Goal: Find specific page/section: Find specific page/section

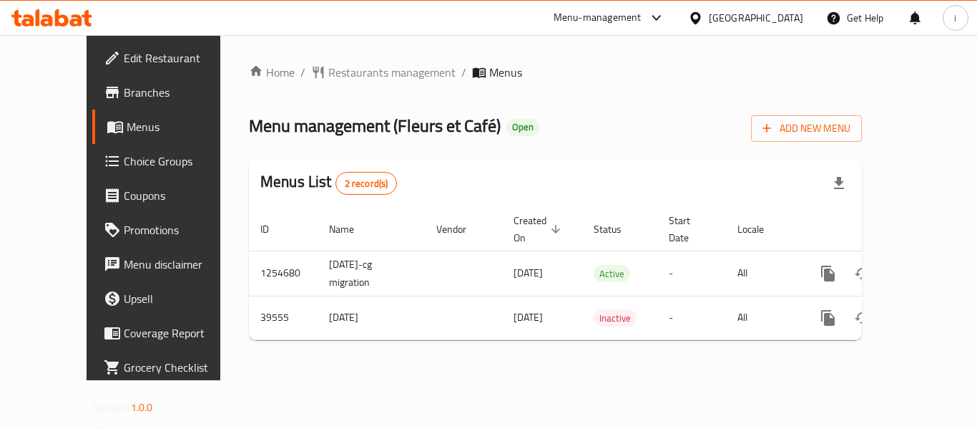
click at [709, 15] on div at bounding box center [698, 18] width 21 height 16
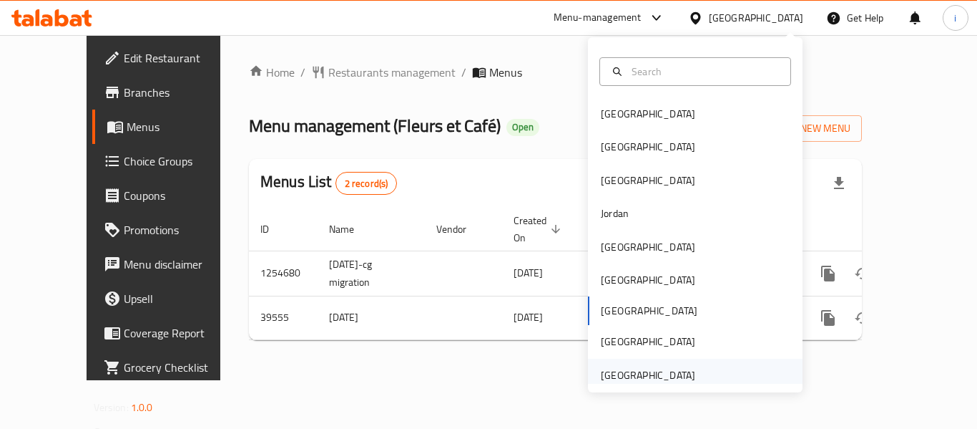
click at [649, 374] on div "[GEOGRAPHIC_DATA]" at bounding box center [648, 375] width 94 height 16
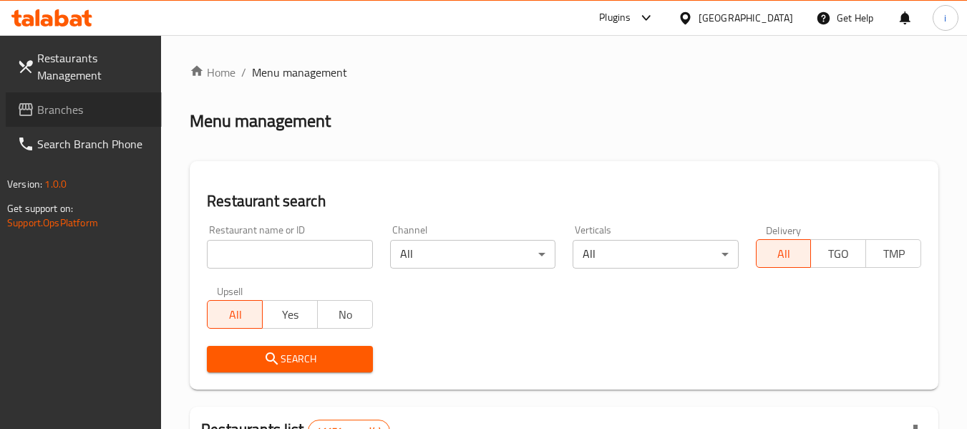
click at [82, 117] on span "Branches" at bounding box center [93, 109] width 113 height 17
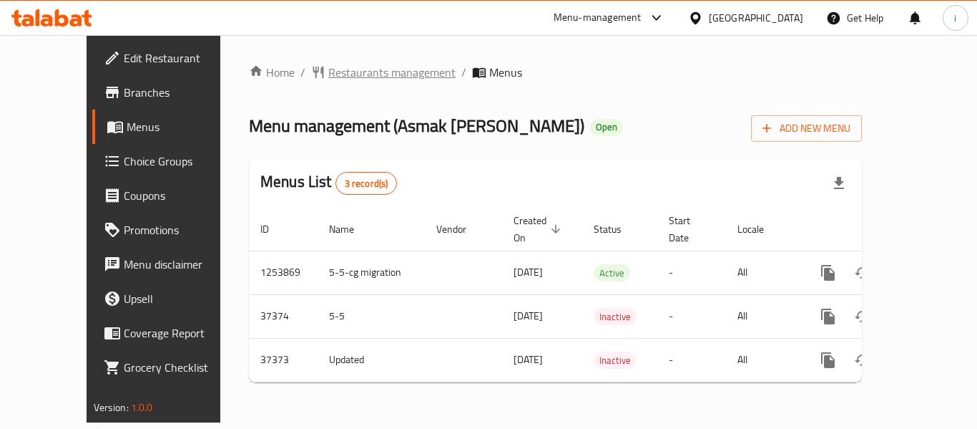
click at [335, 74] on span "Restaurants management" at bounding box center [391, 72] width 127 height 17
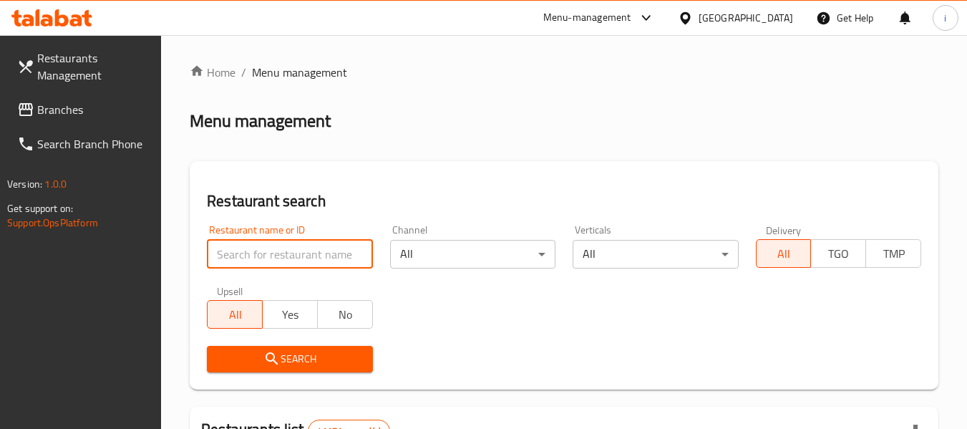
click at [300, 253] on input "search" at bounding box center [289, 254] width 165 height 29
paste input "18019"
type input "18019"
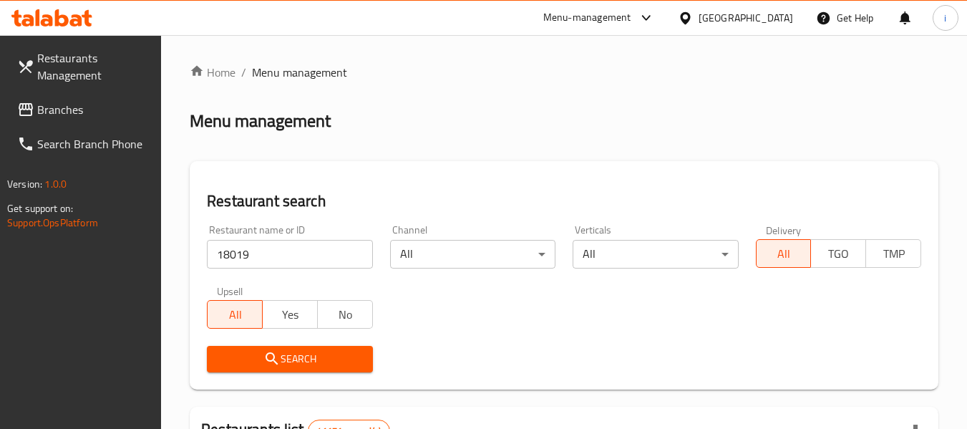
click at [290, 355] on span "Search" at bounding box center [289, 359] width 142 height 18
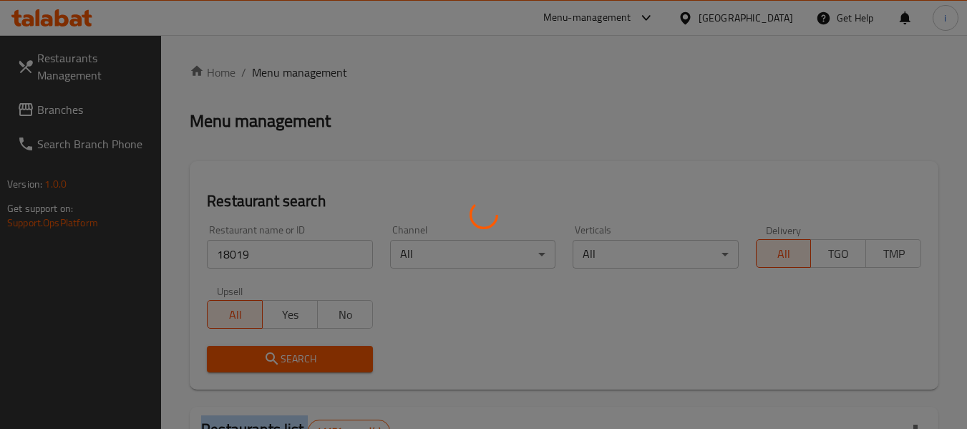
click at [290, 355] on div at bounding box center [483, 214] width 967 height 429
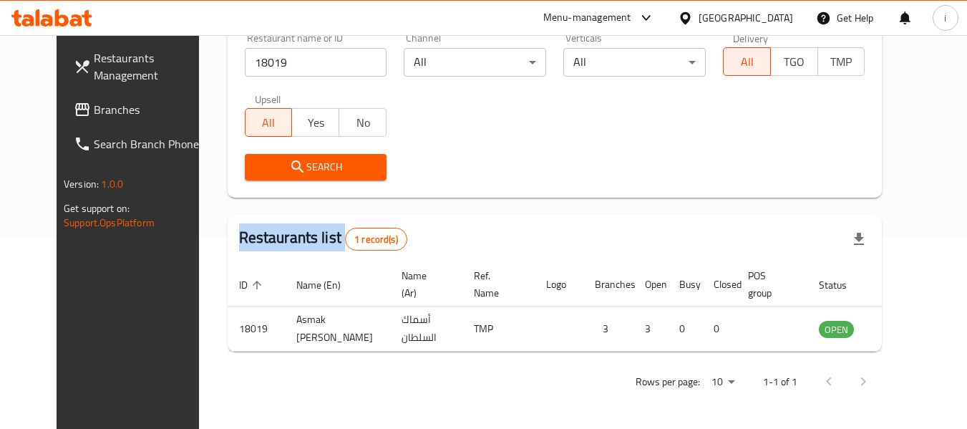
scroll to position [197, 0]
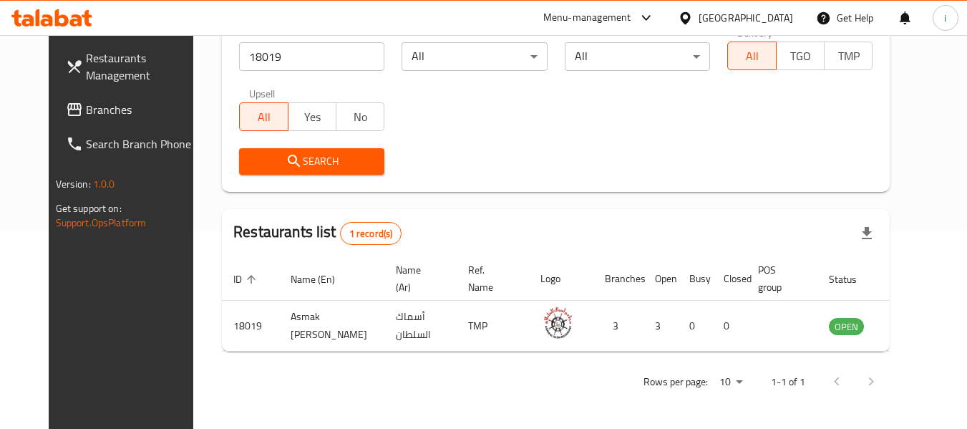
click at [601, 15] on div "Menu-management" at bounding box center [587, 17] width 88 height 17
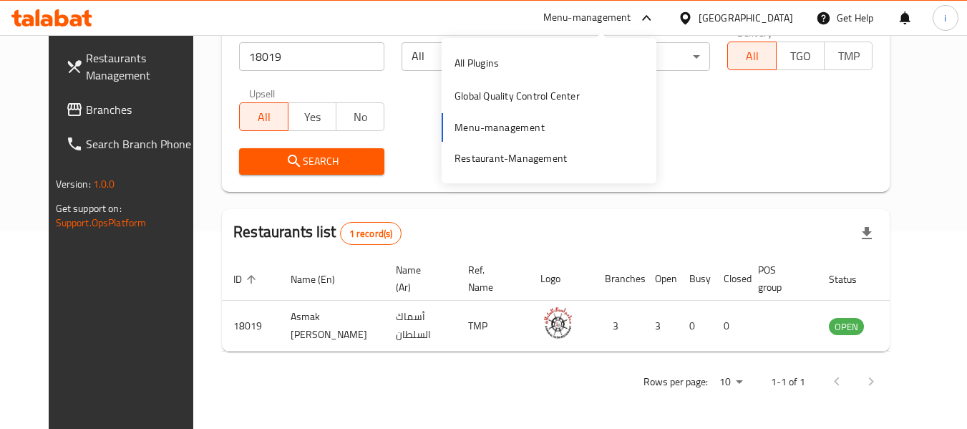
click at [86, 112] on span "Branches" at bounding box center [142, 109] width 113 height 17
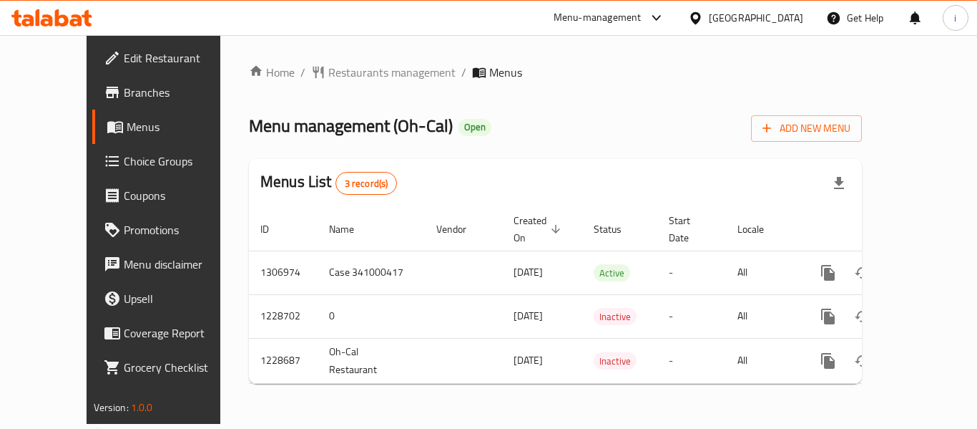
click at [727, 17] on div "[GEOGRAPHIC_DATA]" at bounding box center [756, 18] width 94 height 16
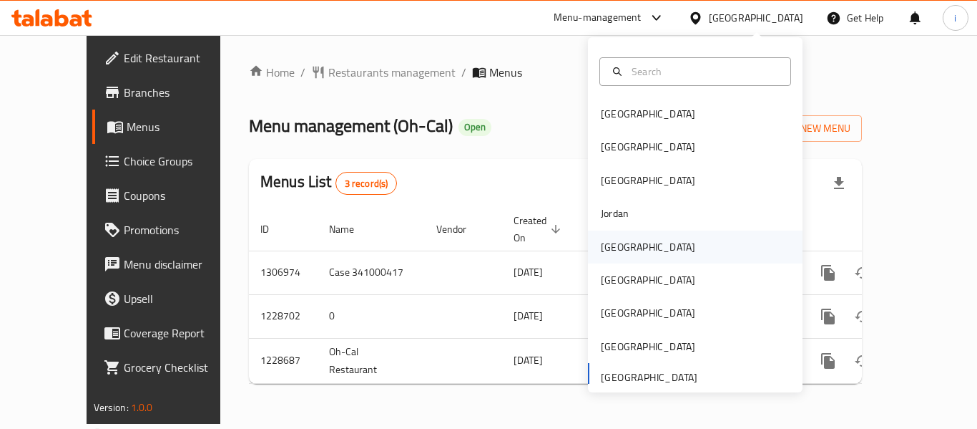
click at [622, 241] on div "[GEOGRAPHIC_DATA]" at bounding box center [648, 246] width 117 height 33
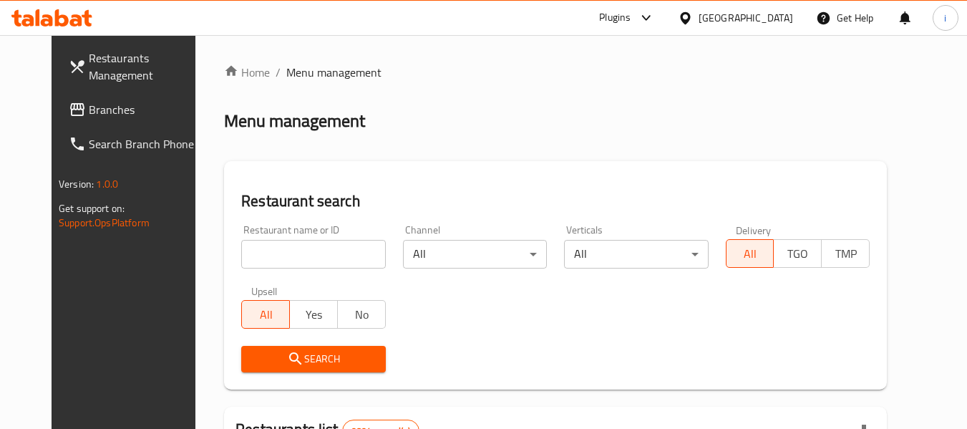
click at [89, 118] on span "Branches" at bounding box center [145, 109] width 113 height 17
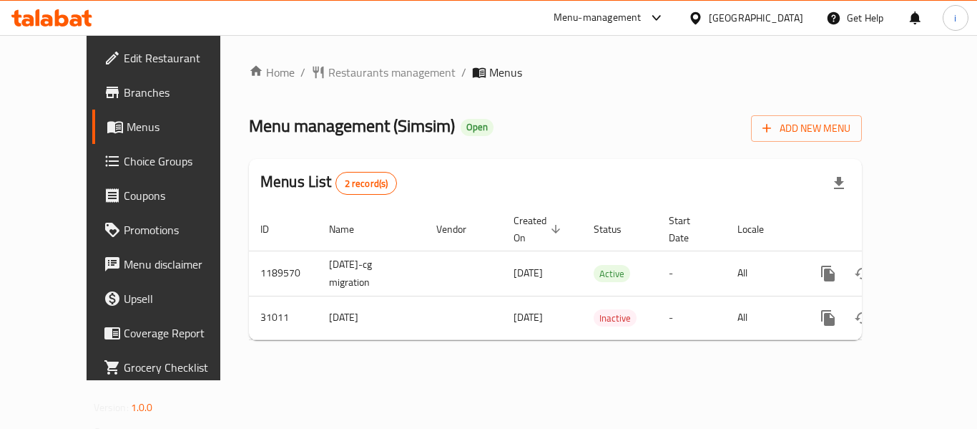
click at [703, 24] on icon at bounding box center [695, 18] width 15 height 15
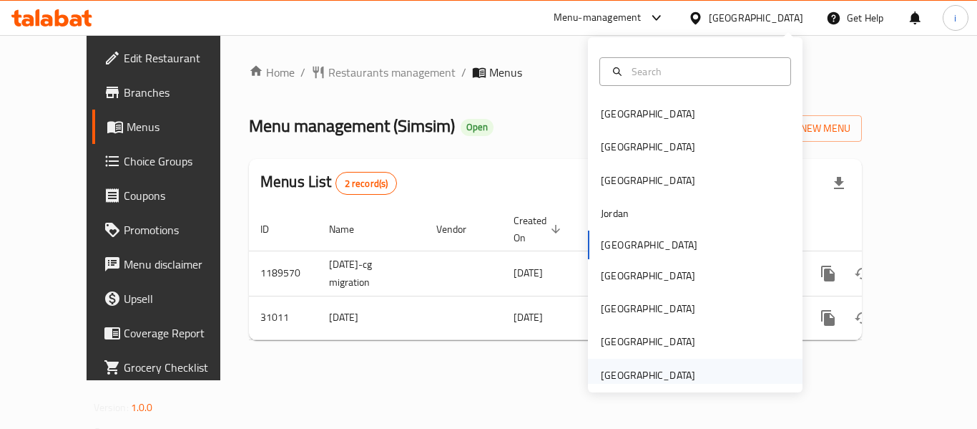
click at [645, 369] on div "[GEOGRAPHIC_DATA]" at bounding box center [648, 375] width 94 height 16
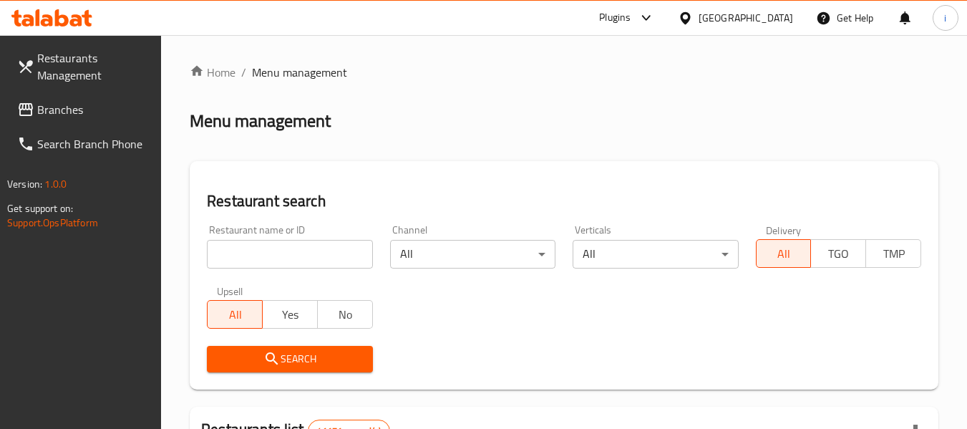
click at [66, 107] on span "Branches" at bounding box center [93, 109] width 113 height 17
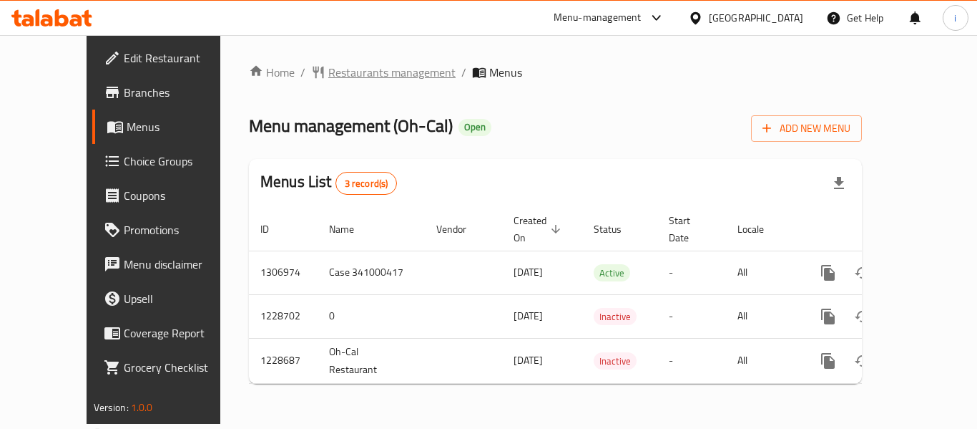
click at [346, 79] on span "Restaurants management" at bounding box center [391, 72] width 127 height 17
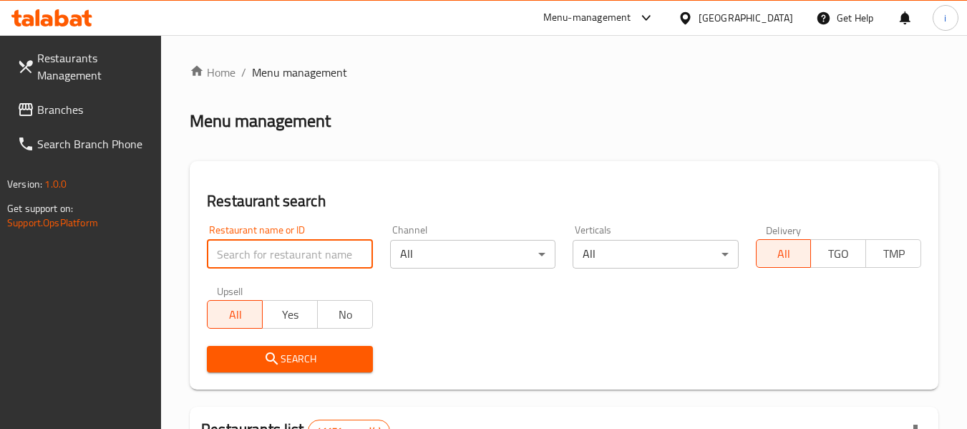
click at [258, 262] on input "search" at bounding box center [289, 254] width 165 height 29
paste input "676517"
type input "676517"
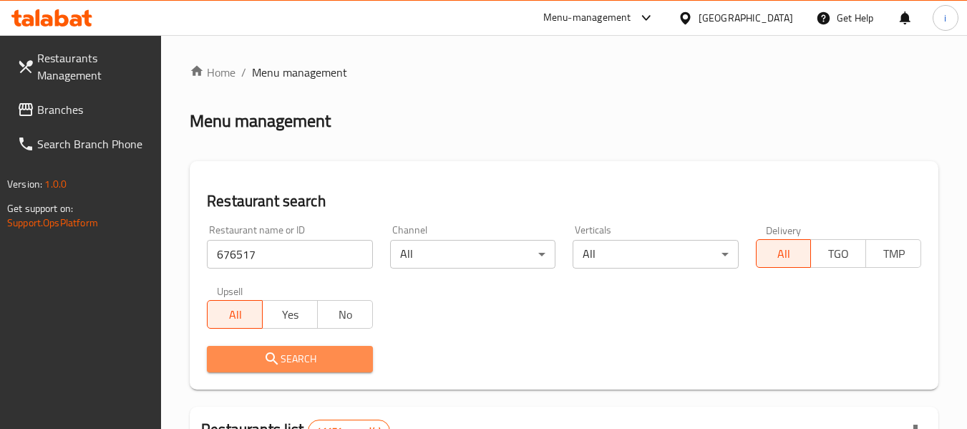
click at [260, 364] on span "Search" at bounding box center [289, 359] width 142 height 18
click at [260, 364] on div at bounding box center [483, 214] width 967 height 429
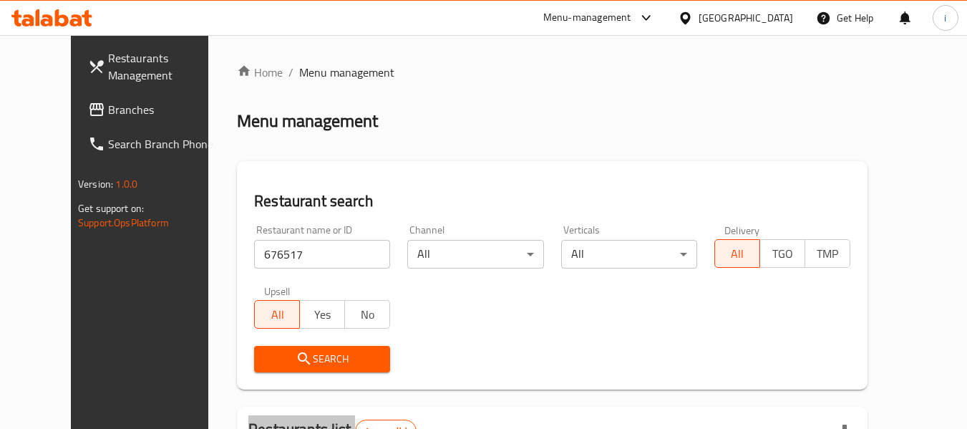
scroll to position [175, 0]
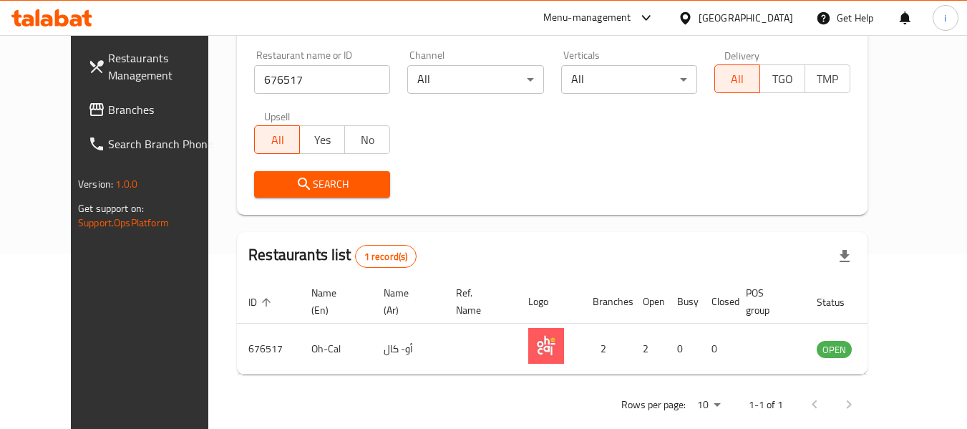
click at [730, 17] on div "[GEOGRAPHIC_DATA]" at bounding box center [745, 18] width 94 height 16
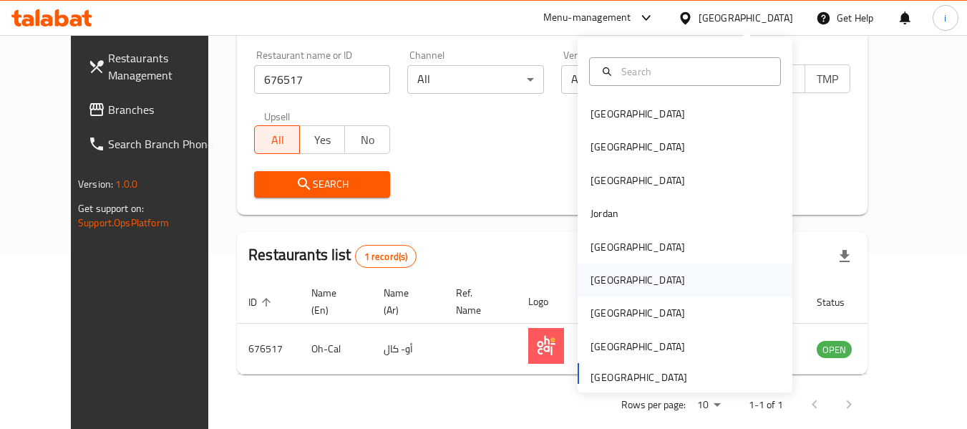
click at [601, 288] on div "[GEOGRAPHIC_DATA]" at bounding box center [637, 280] width 94 height 16
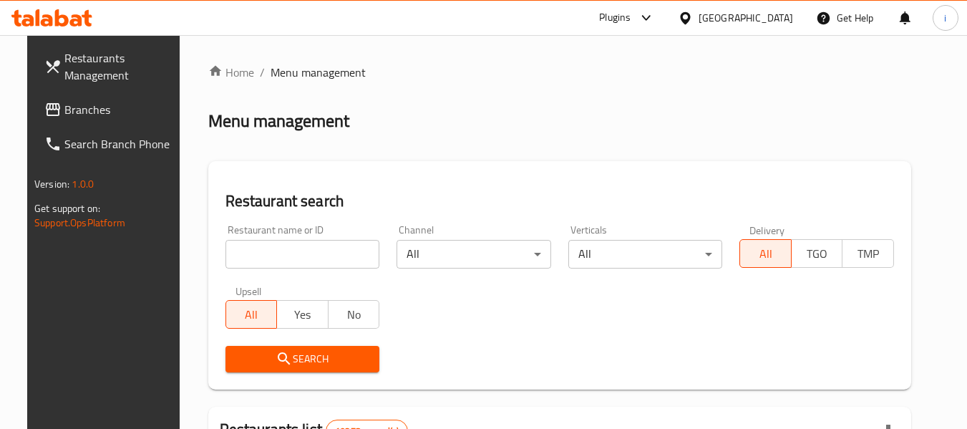
click at [64, 114] on span "Branches" at bounding box center [120, 109] width 113 height 17
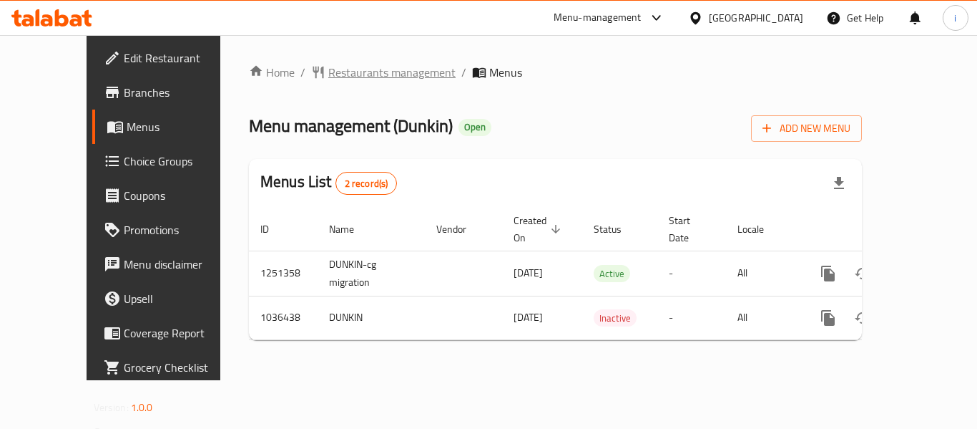
click at [336, 72] on span "Restaurants management" at bounding box center [391, 72] width 127 height 17
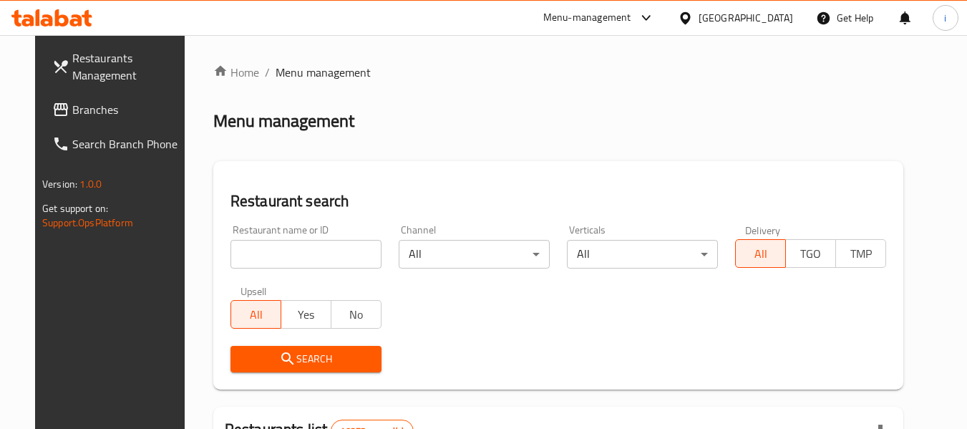
click at [283, 255] on input "search" at bounding box center [305, 254] width 151 height 29
paste input "661756"
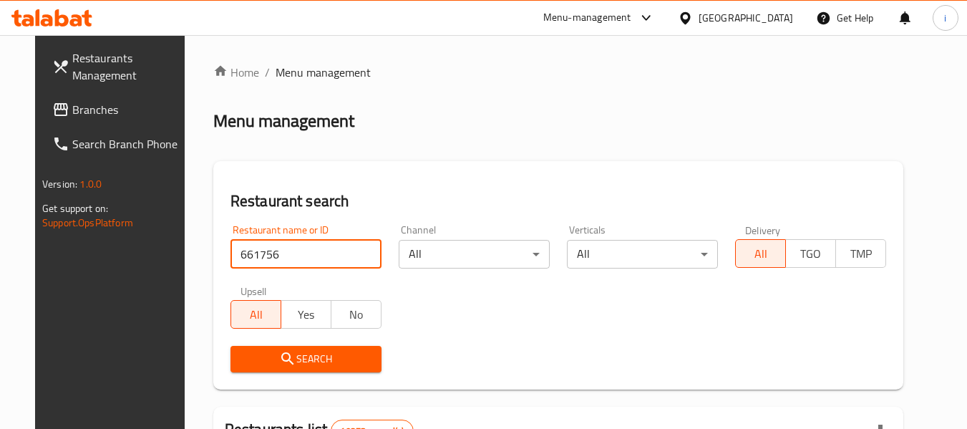
type input "661756"
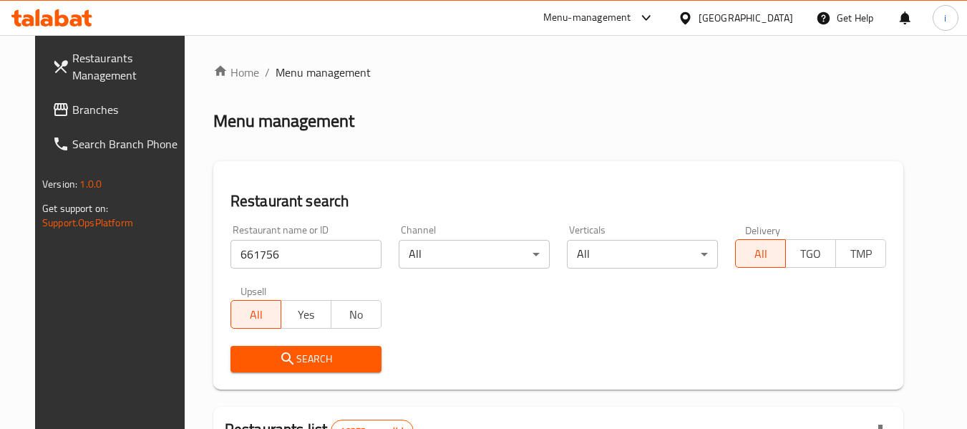
click at [279, 352] on icon "submit" at bounding box center [287, 358] width 17 height 17
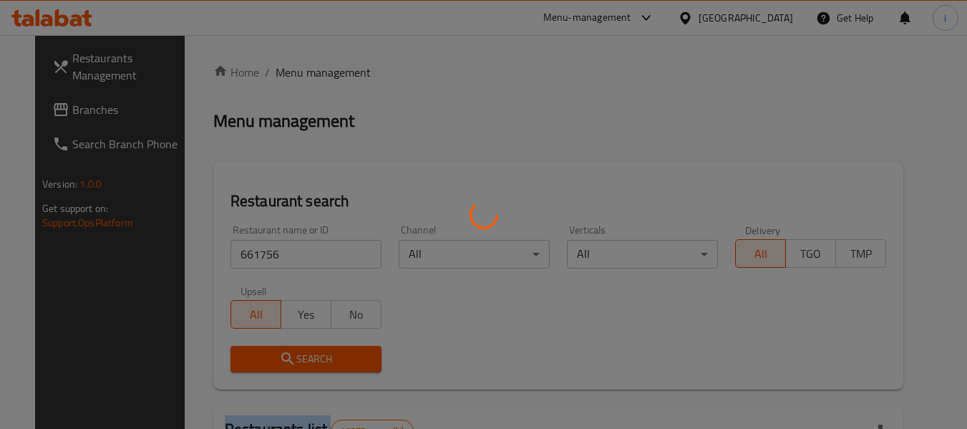
click at [266, 352] on div at bounding box center [483, 214] width 967 height 429
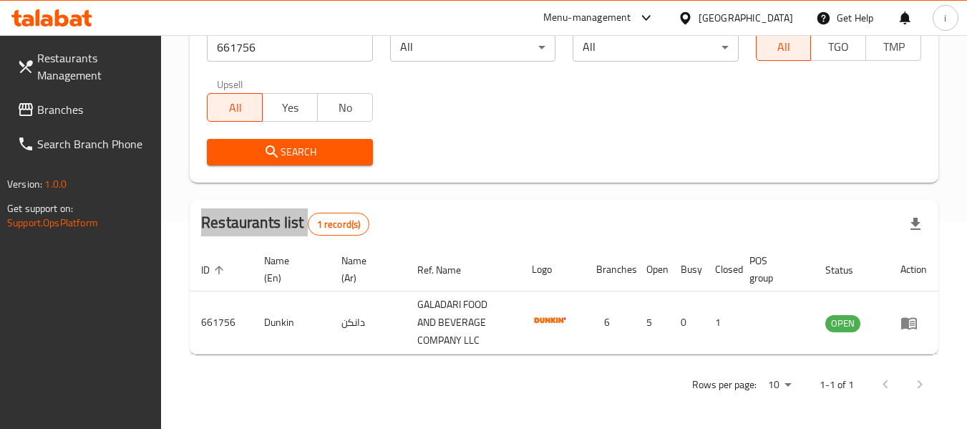
scroll to position [138, 0]
